Goal: Task Accomplishment & Management: Use online tool/utility

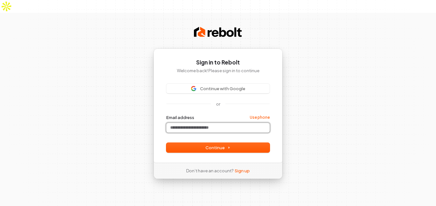
click at [199, 123] on input "Email address" at bounding box center [217, 128] width 103 height 10
click at [167, 104] on div at bounding box center [188, 104] width 45 height 0
click at [253, 115] on link "Use phone" at bounding box center [260, 117] width 20 height 5
type input "*"
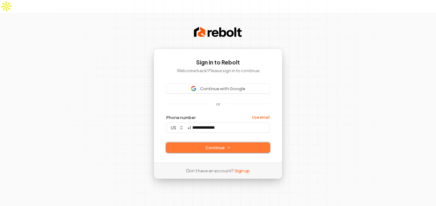
click at [228, 146] on icon at bounding box center [228, 147] width 3 height 3
type input "**********"
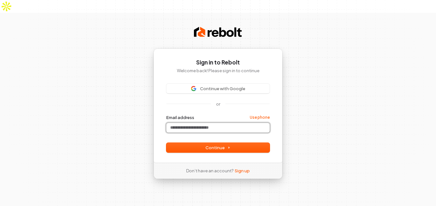
click at [177, 123] on input "Email address" at bounding box center [217, 128] width 103 height 10
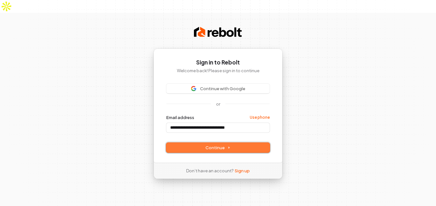
click at [207, 145] on span "Continue" at bounding box center [217, 148] width 25 height 6
type input "**********"
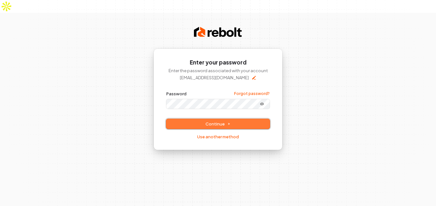
click at [199, 119] on button "Continue" at bounding box center [217, 124] width 103 height 10
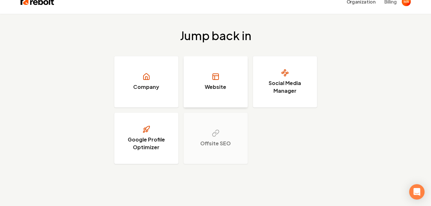
scroll to position [24, 0]
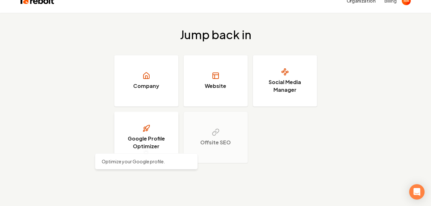
click at [148, 135] on h3 "Google Profile Optimizer" at bounding box center [146, 142] width 48 height 15
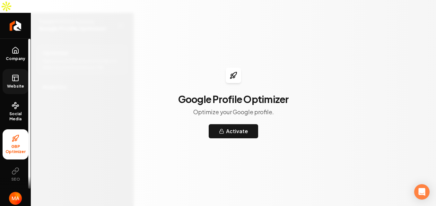
click at [13, 74] on icon at bounding box center [16, 78] width 8 height 8
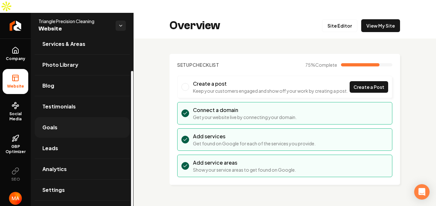
scroll to position [41, 0]
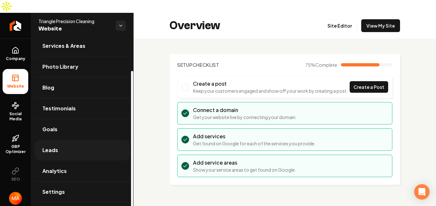
click at [81, 140] on link "Leads" at bounding box center [82, 150] width 95 height 21
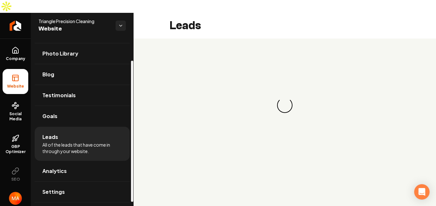
scroll to position [28, 0]
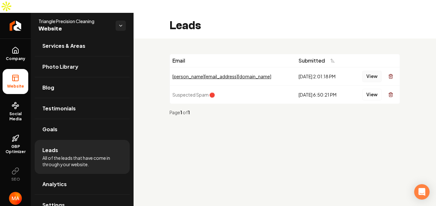
click at [369, 71] on button "View" at bounding box center [372, 77] width 20 height 12
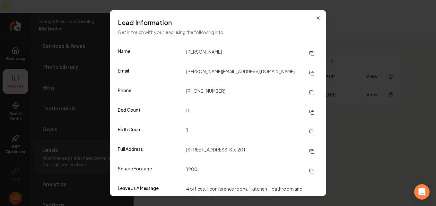
scroll to position [0, 0]
drag, startPoint x: 229, startPoint y: 72, endPoint x: 186, endPoint y: 73, distance: 43.3
click at [186, 73] on dd "[PERSON_NAME][EMAIL_ADDRESS][DOMAIN_NAME]" at bounding box center [252, 73] width 132 height 12
click at [309, 74] on icon at bounding box center [311, 72] width 5 height 5
